Goal: Information Seeking & Learning: Understand process/instructions

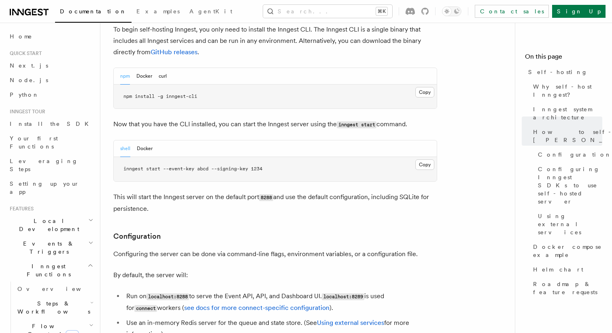
scroll to position [817, 0]
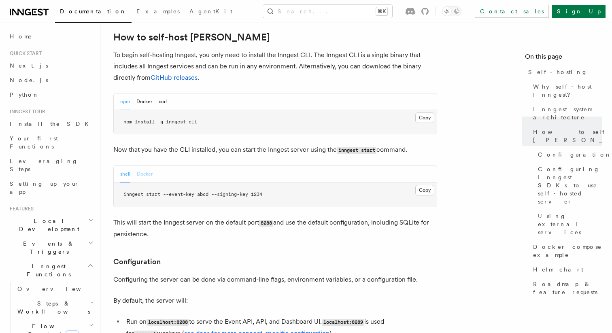
click at [142, 166] on button "Docker" at bounding box center [145, 174] width 16 height 17
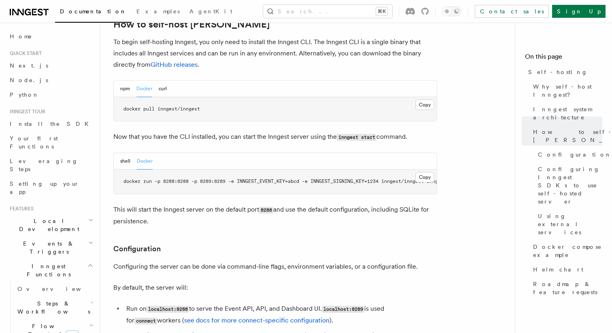
scroll to position [829, 0]
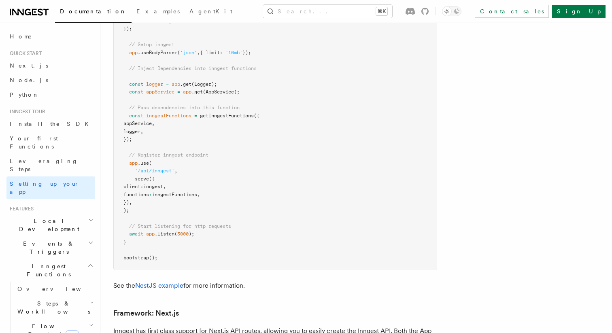
scroll to position [4708, 0]
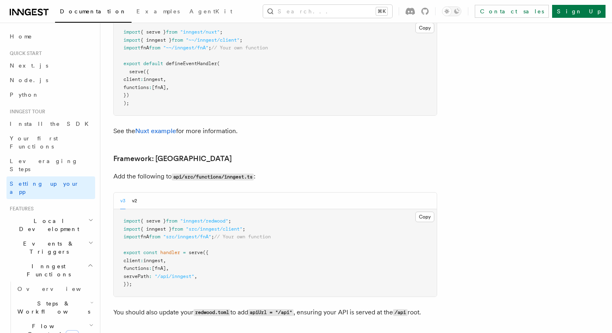
scroll to position [5634, 0]
click at [136, 192] on button "v2" at bounding box center [134, 200] width 5 height 17
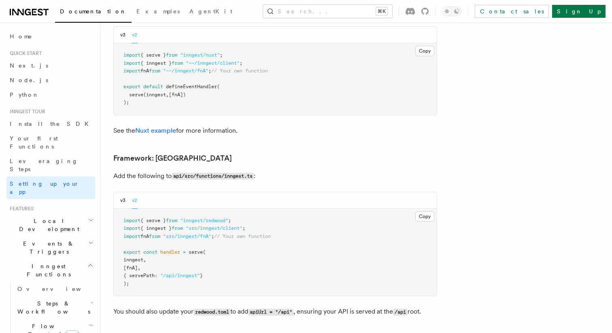
scroll to position [5484, 0]
click at [123, 192] on button "v3" at bounding box center [122, 200] width 5 height 17
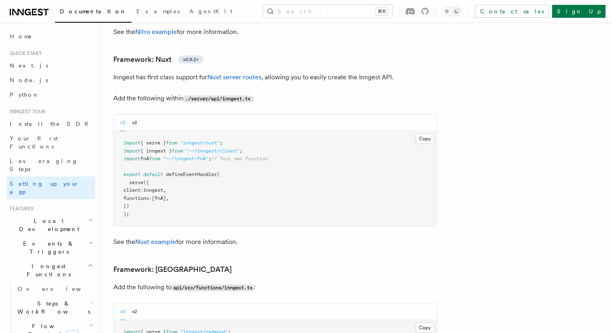
scroll to position [5512, 0]
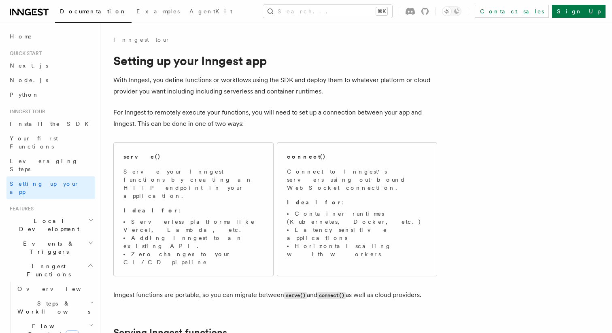
scroll to position [0, 0]
click at [370, 166] on div "connect() Connect to Inngest's servers using out-bound WebSocket connection. Id…" at bounding box center [357, 206] width 140 height 106
click at [194, 176] on p "Serve your Inngest functions by creating an HTTP endpoint in your application." at bounding box center [193, 184] width 140 height 32
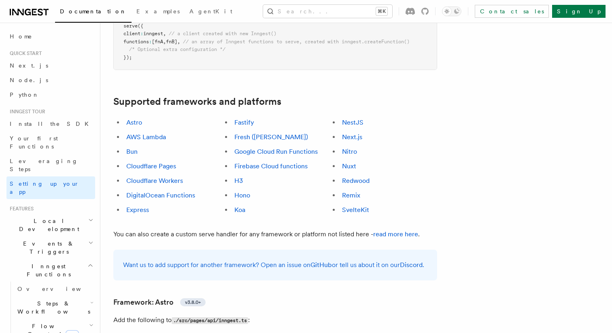
scroll to position [437, 0]
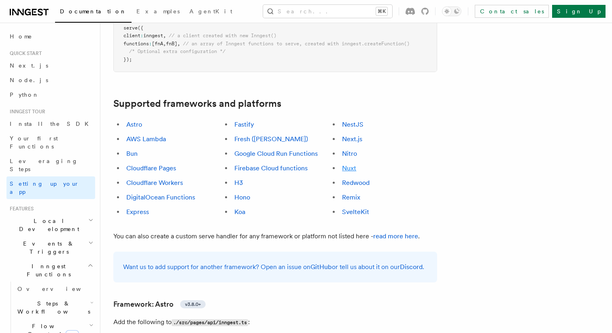
click at [352, 164] on link "Nuxt" at bounding box center [349, 168] width 14 height 8
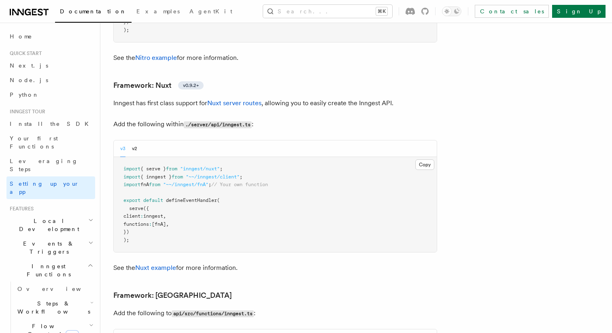
scroll to position [5513, 0]
